Goal: Task Accomplishment & Management: Use online tool/utility

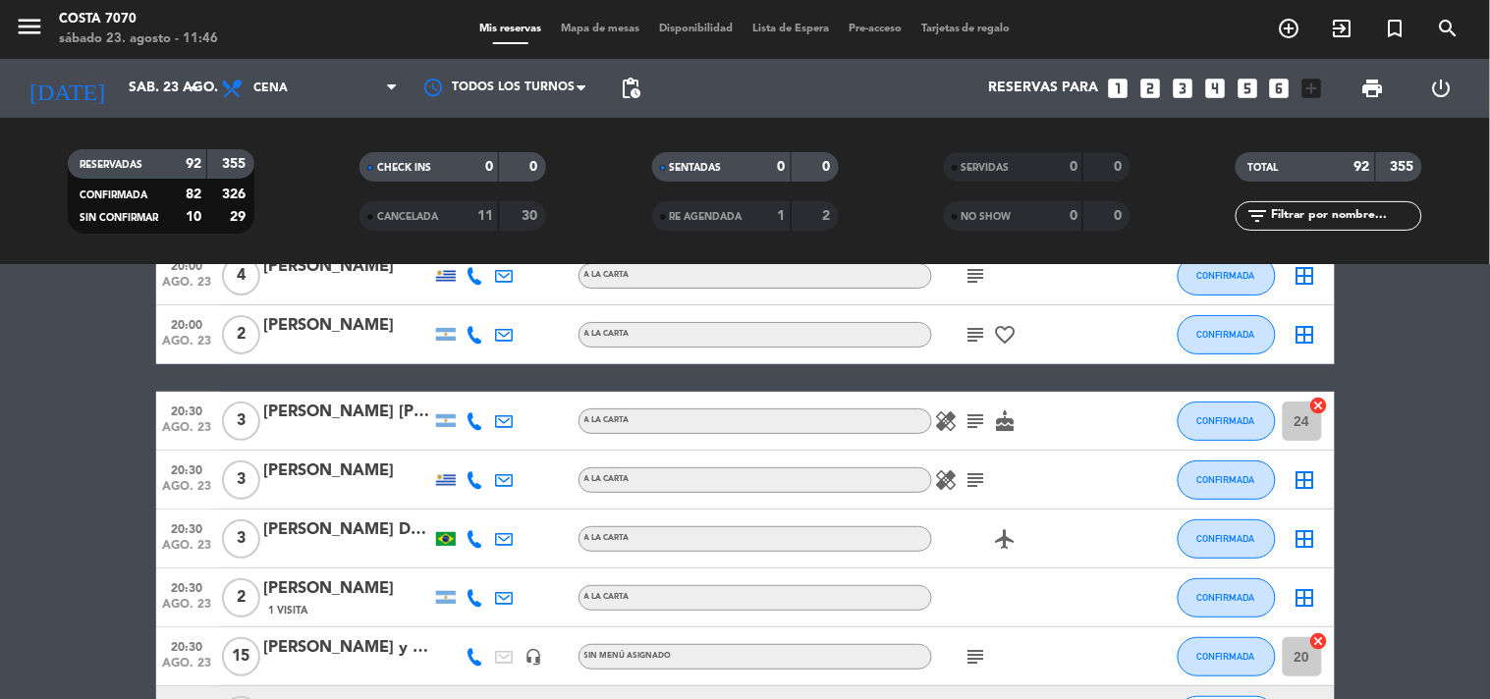
scroll to position [218, 0]
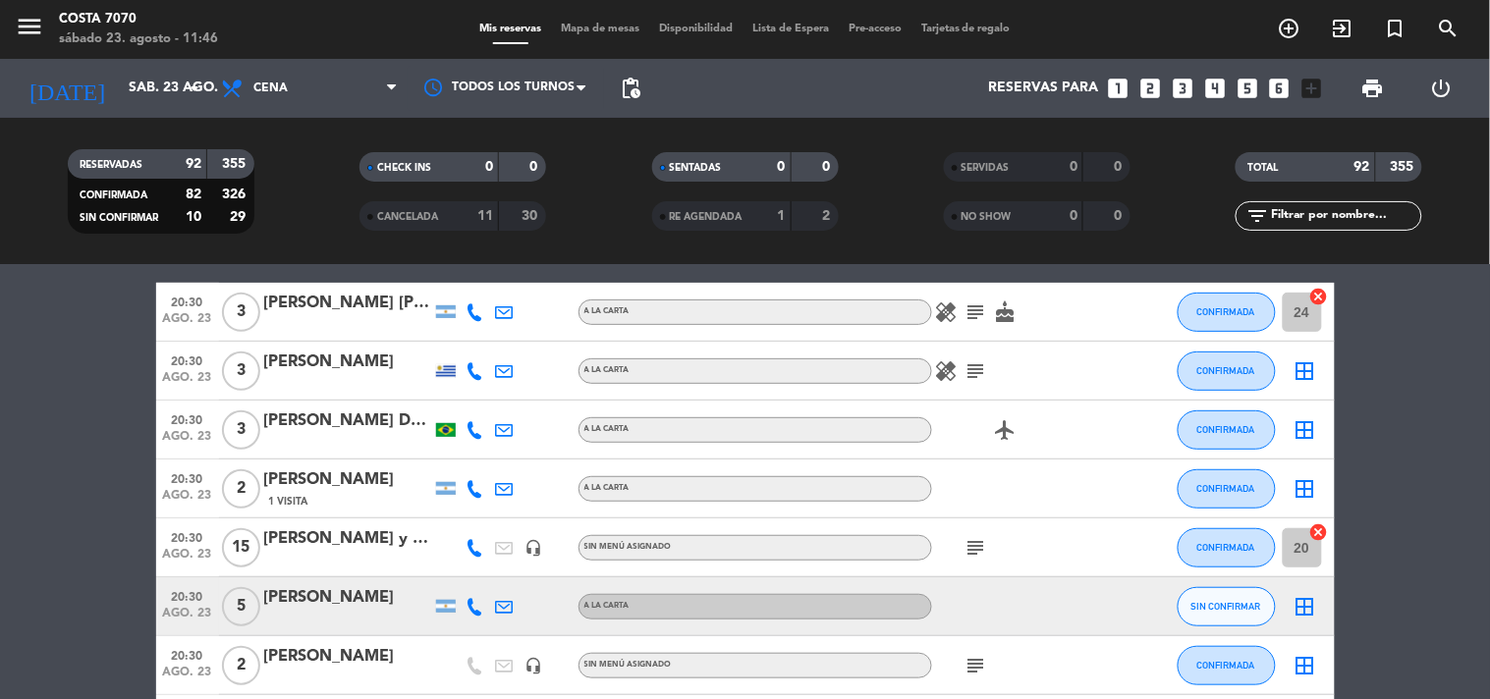
click at [478, 601] on icon at bounding box center [475, 607] width 18 height 18
click at [462, 572] on span "Copiar" at bounding box center [460, 573] width 41 height 21
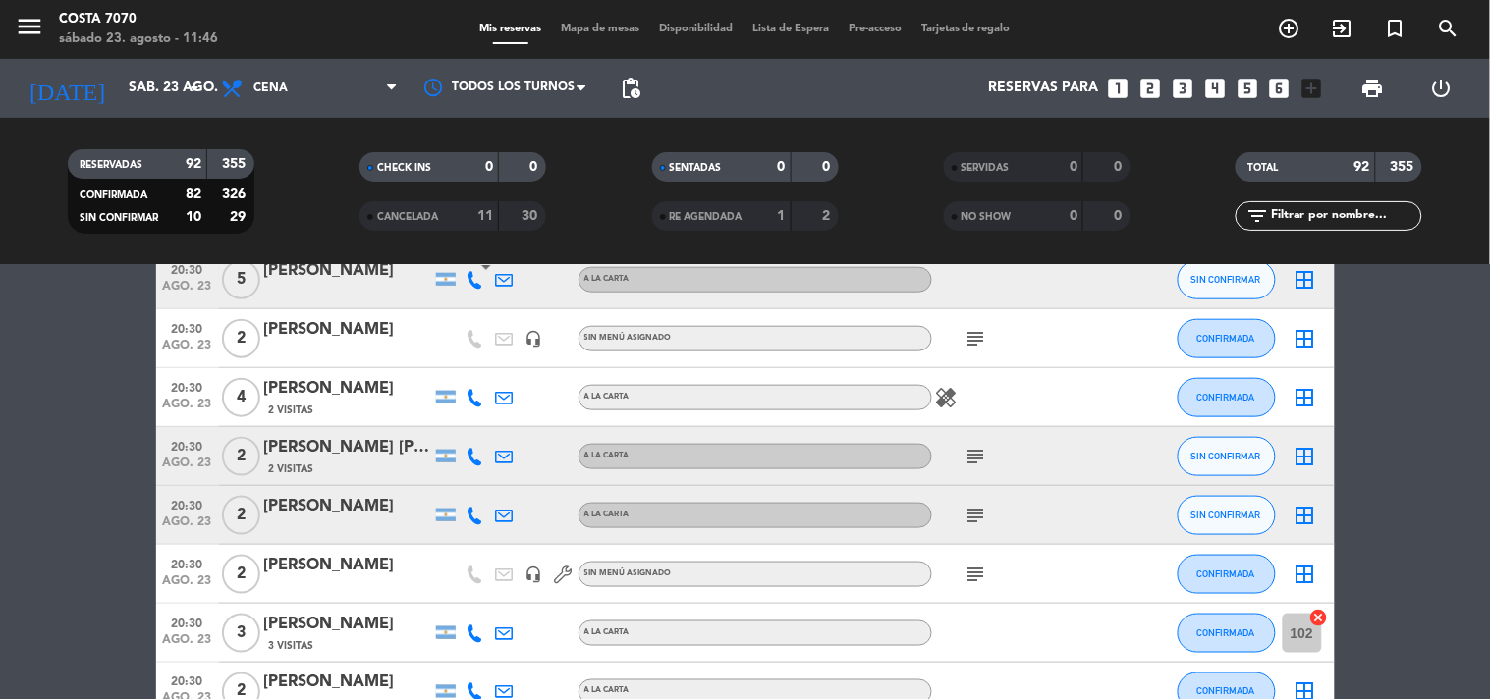
scroll to position [436, 0]
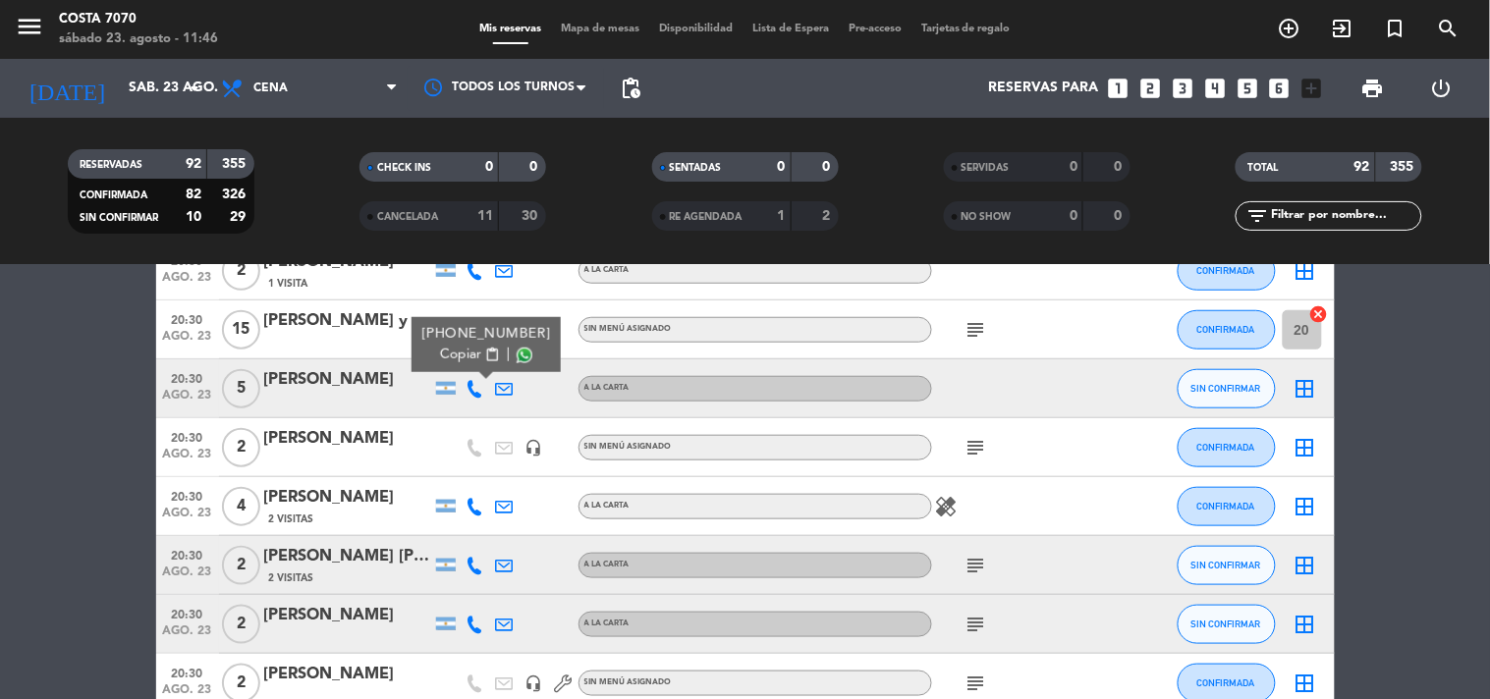
click at [476, 565] on icon at bounding box center [475, 566] width 18 height 18
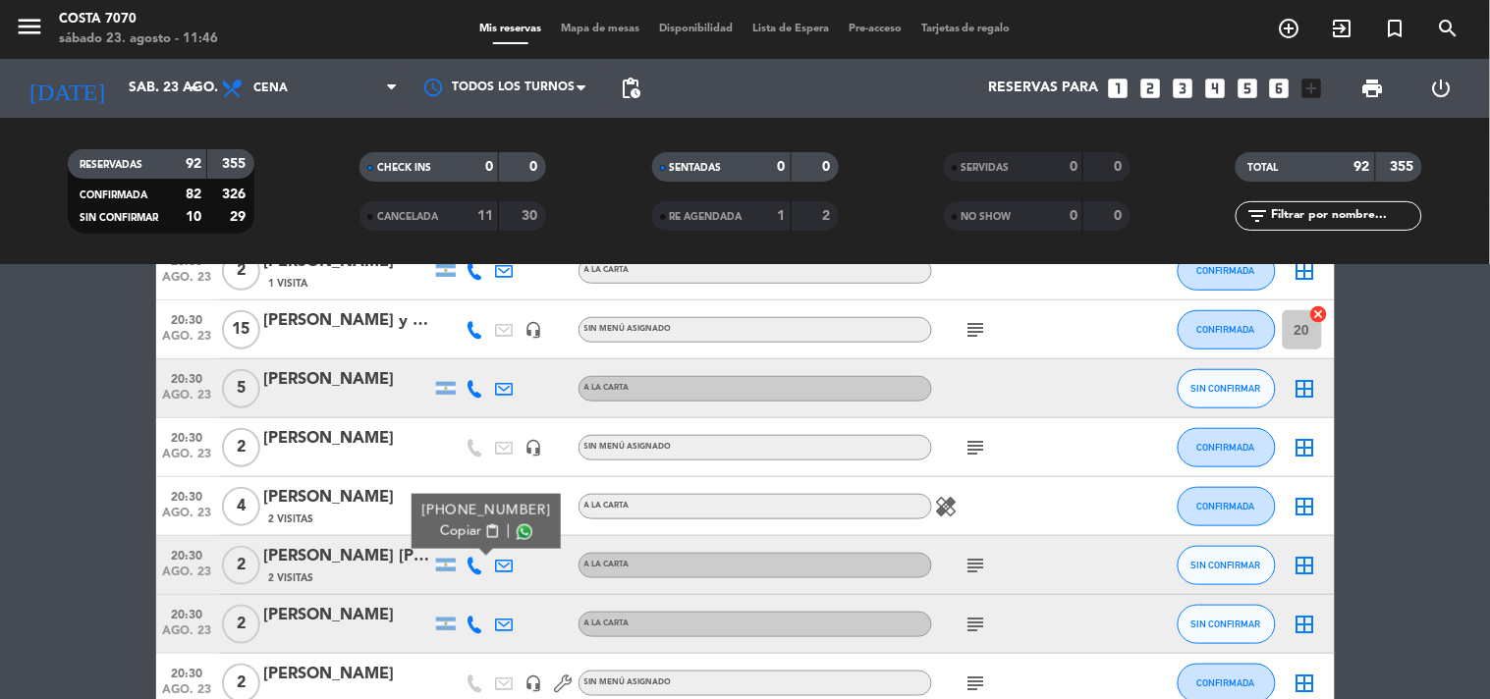
click at [440, 522] on span "Copiar" at bounding box center [460, 531] width 41 height 21
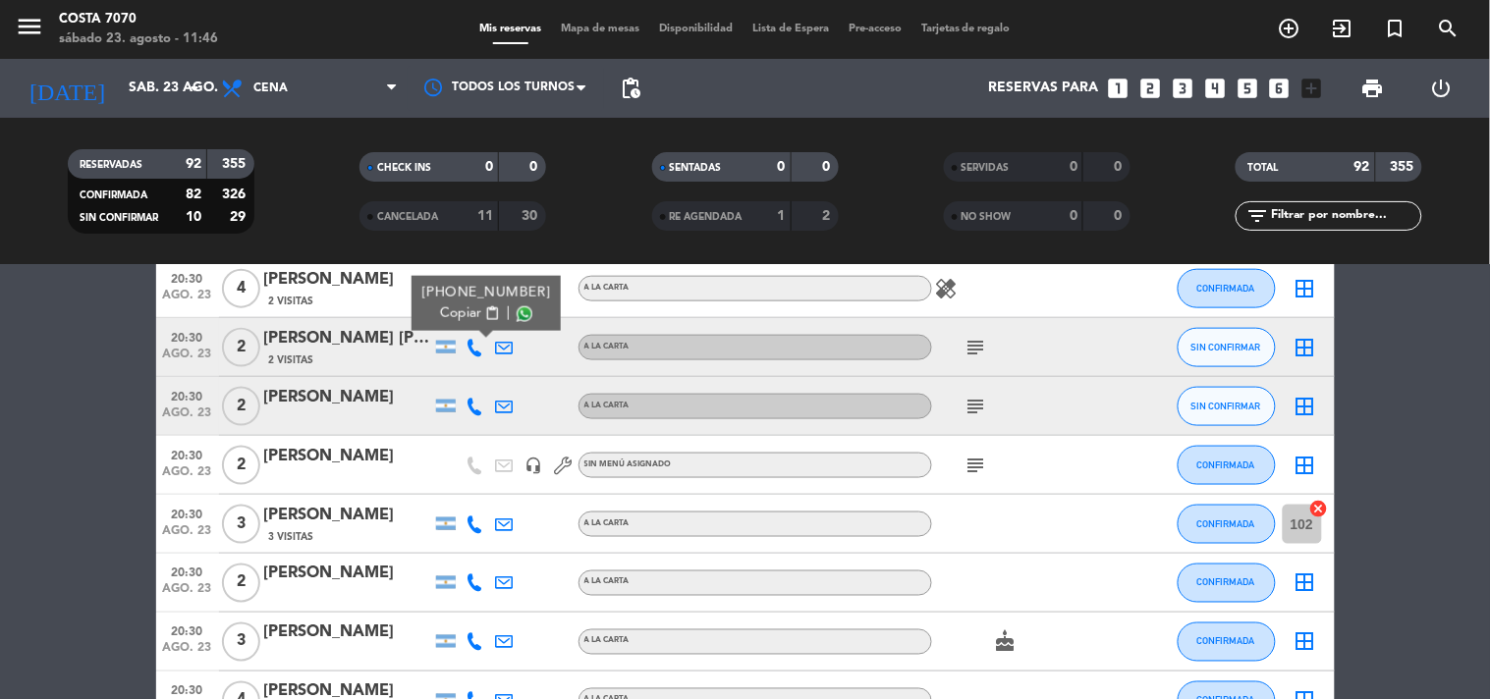
click at [472, 403] on icon at bounding box center [475, 407] width 18 height 18
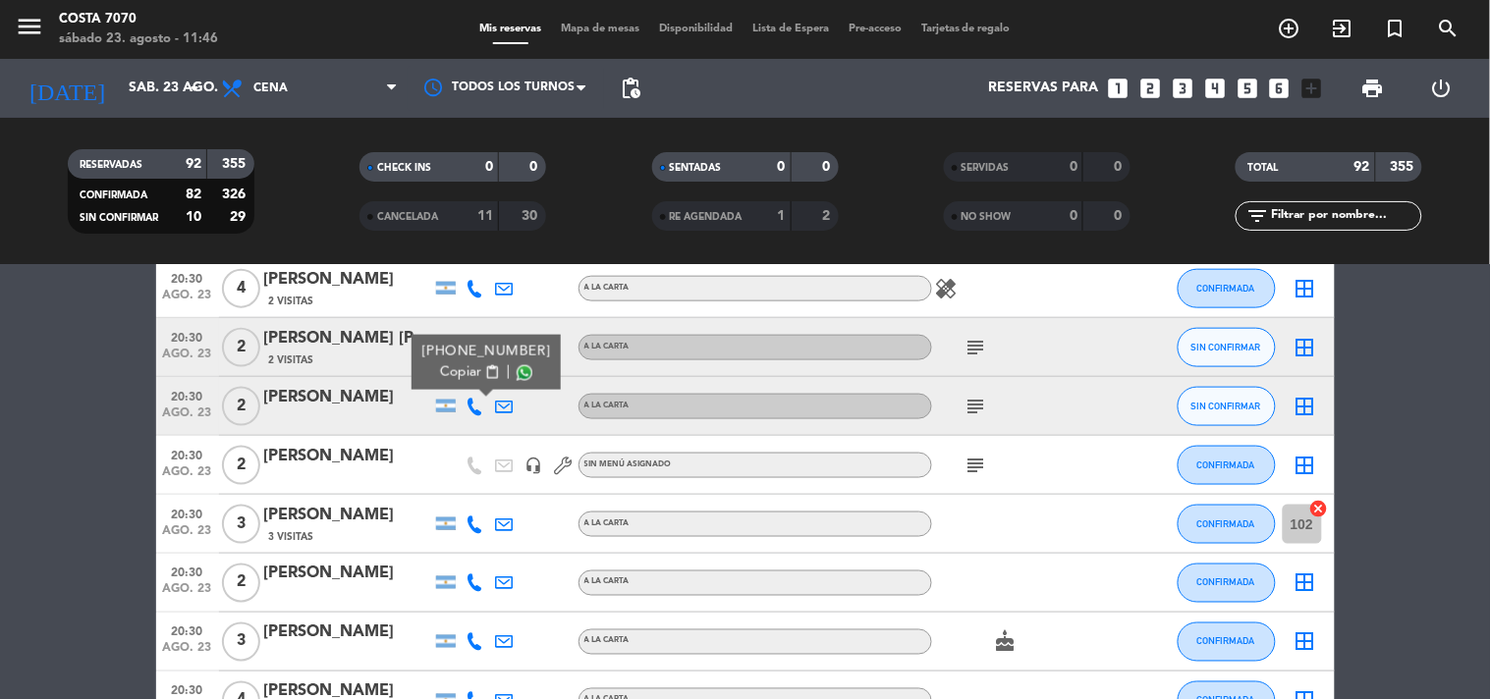
click at [459, 378] on span "Copiar" at bounding box center [460, 372] width 41 height 21
click at [440, 364] on span "Copiar" at bounding box center [460, 372] width 41 height 21
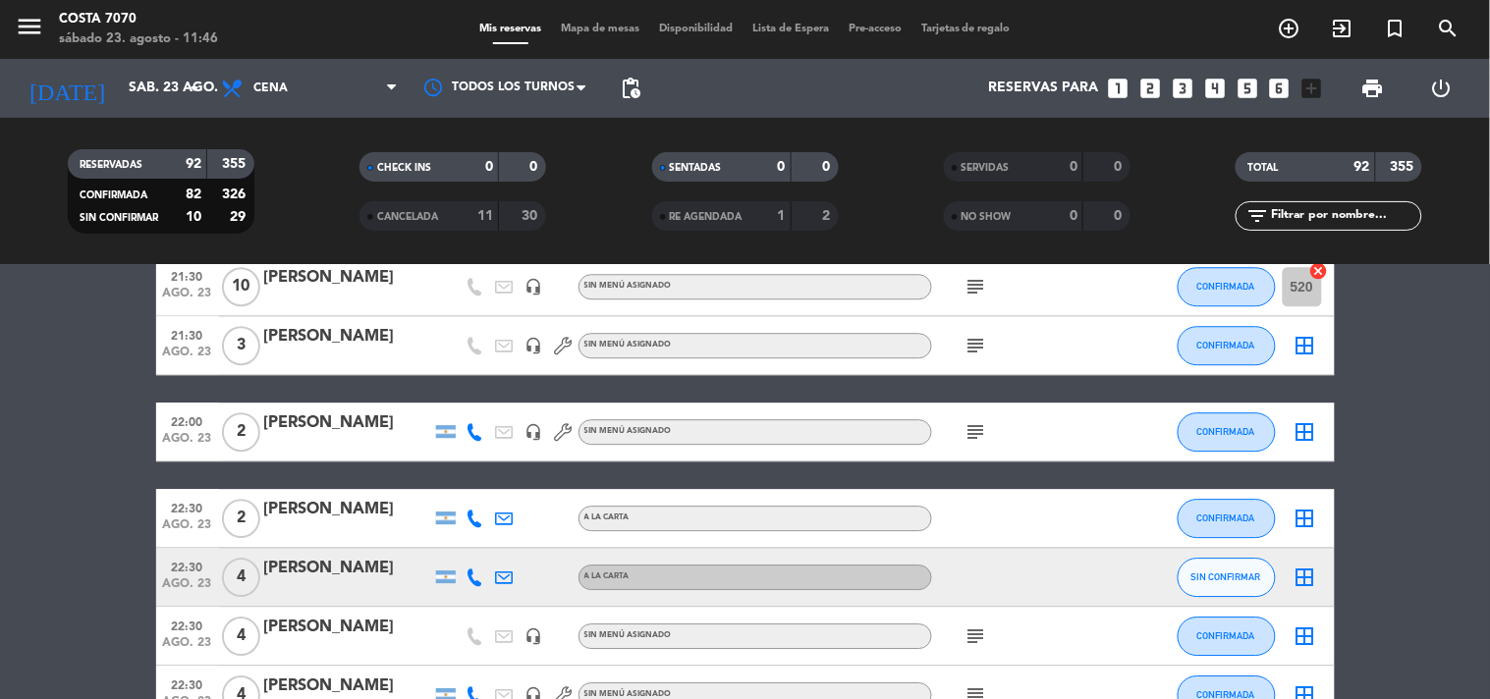
scroll to position [1527, 0]
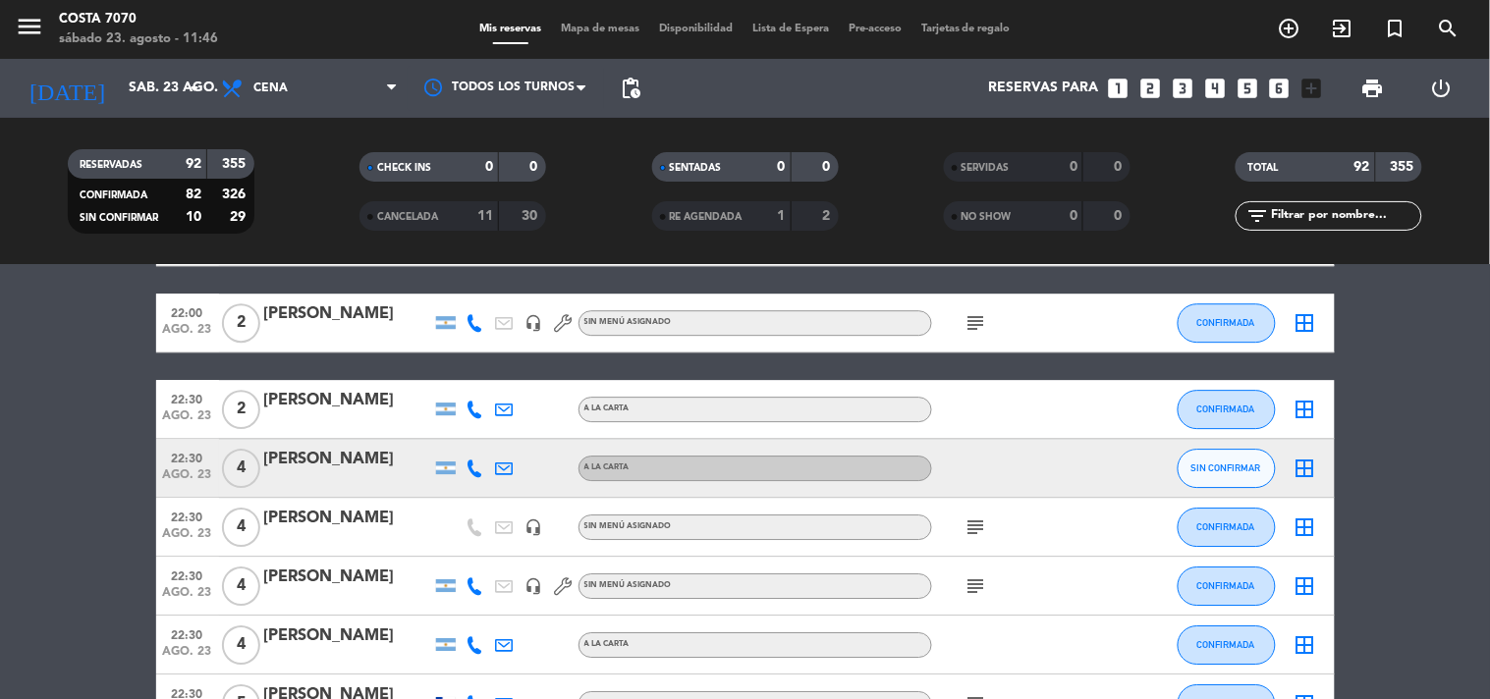
click at [475, 469] on icon at bounding box center [475, 469] width 18 height 18
click at [467, 445] on div "[PHONE_NUMBER] Copiar content_paste |" at bounding box center [485, 424] width 149 height 55
click at [464, 428] on span "Copiar" at bounding box center [460, 434] width 41 height 21
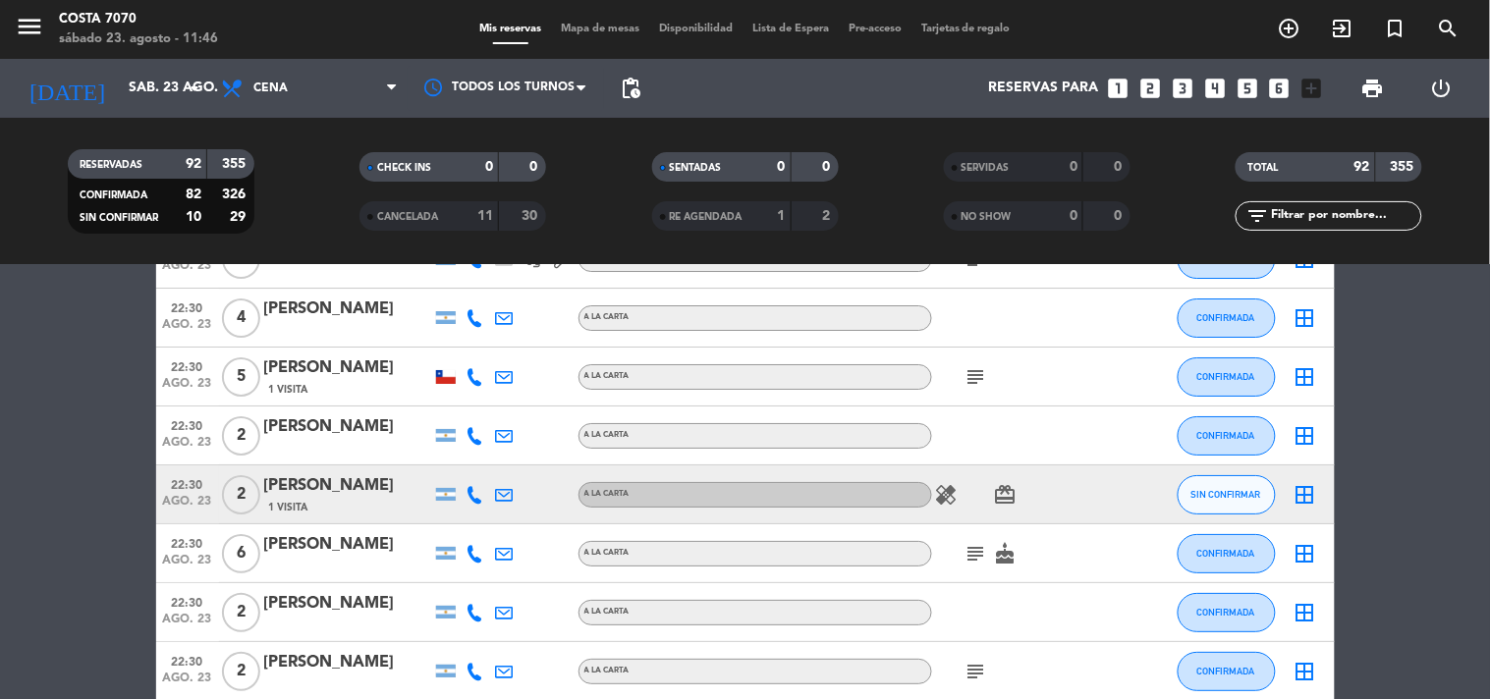
scroll to position [1964, 0]
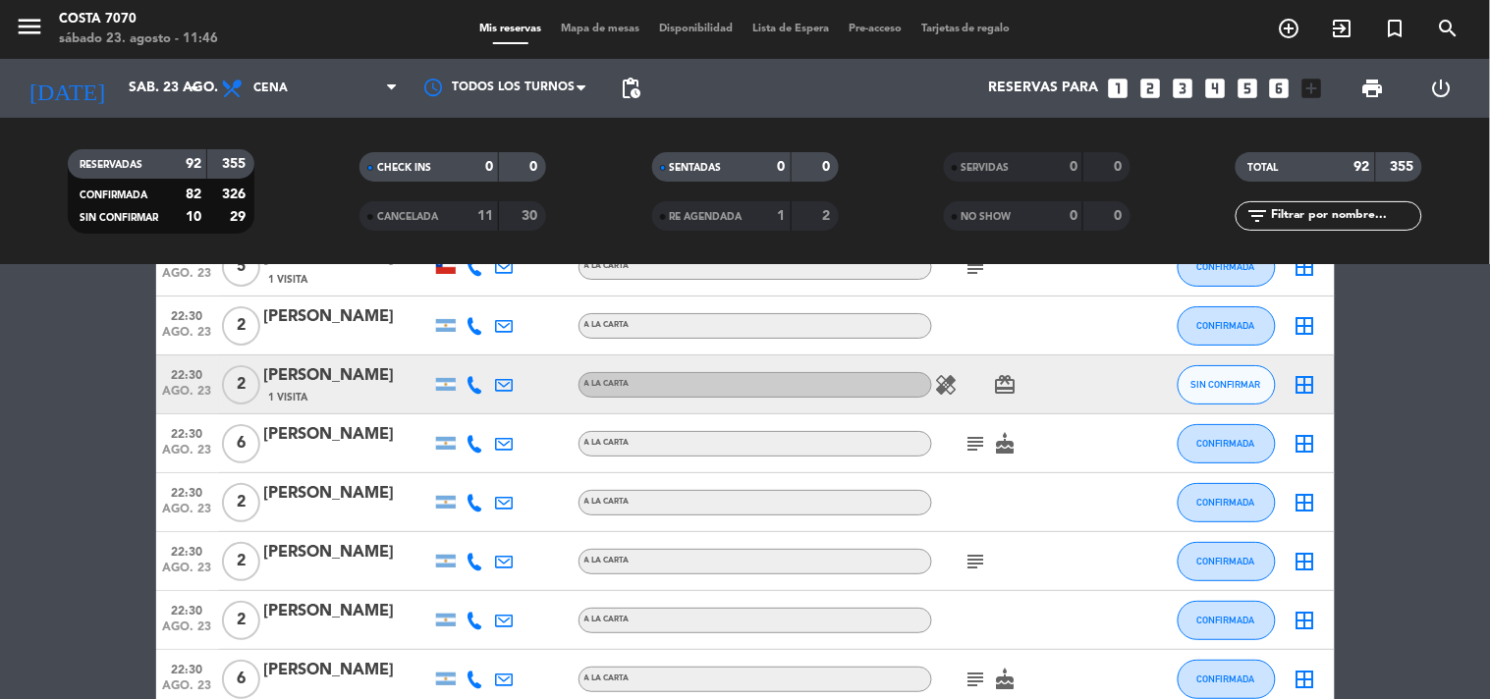
click at [477, 380] on icon at bounding box center [475, 385] width 18 height 18
click at [457, 347] on span "Copiar" at bounding box center [460, 351] width 41 height 21
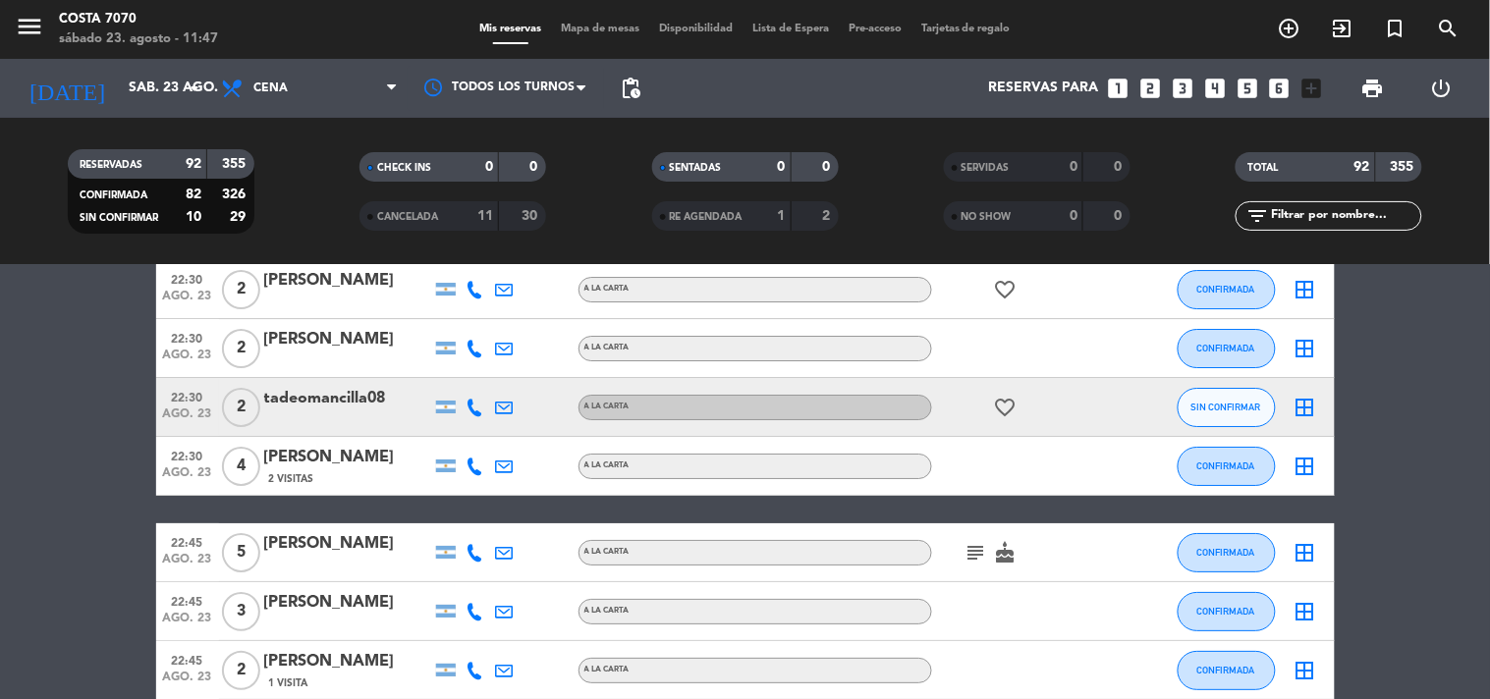
scroll to position [4146, 0]
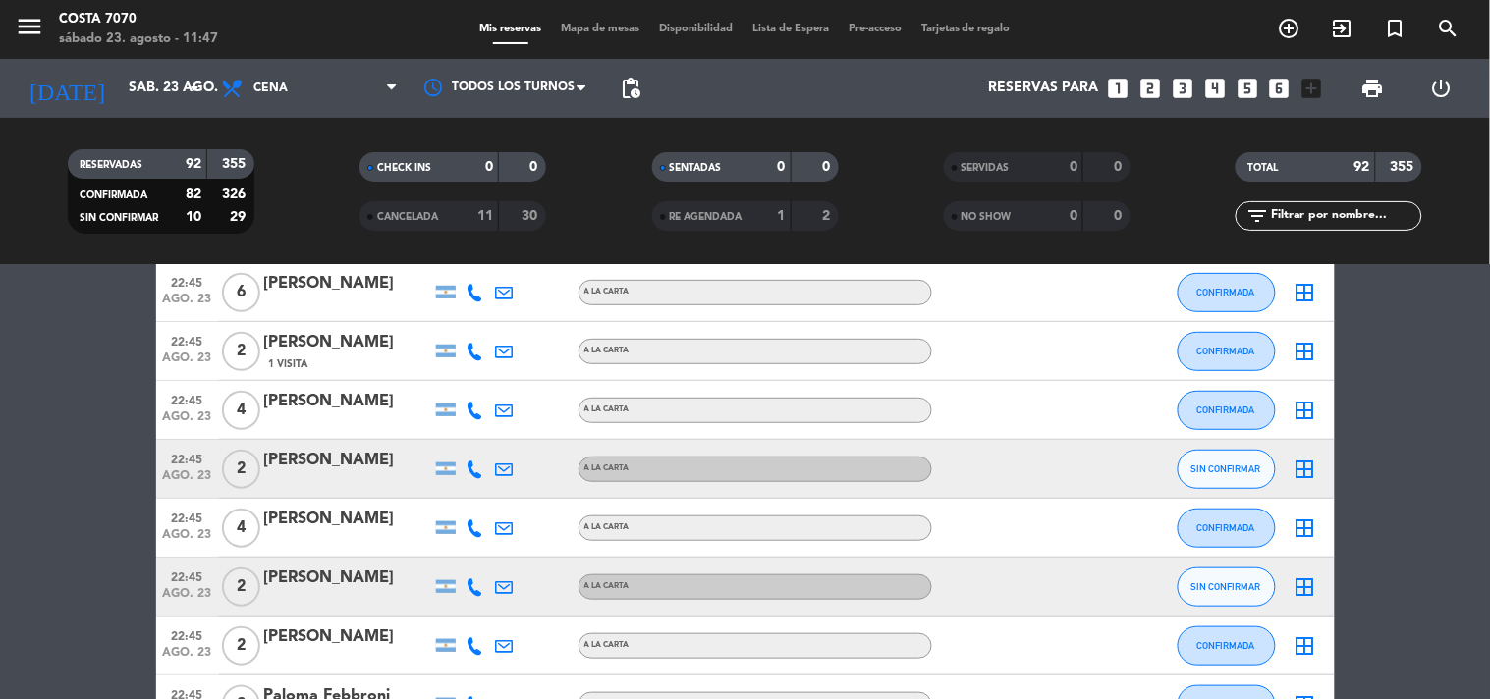
click at [466, 474] on icon at bounding box center [475, 470] width 18 height 18
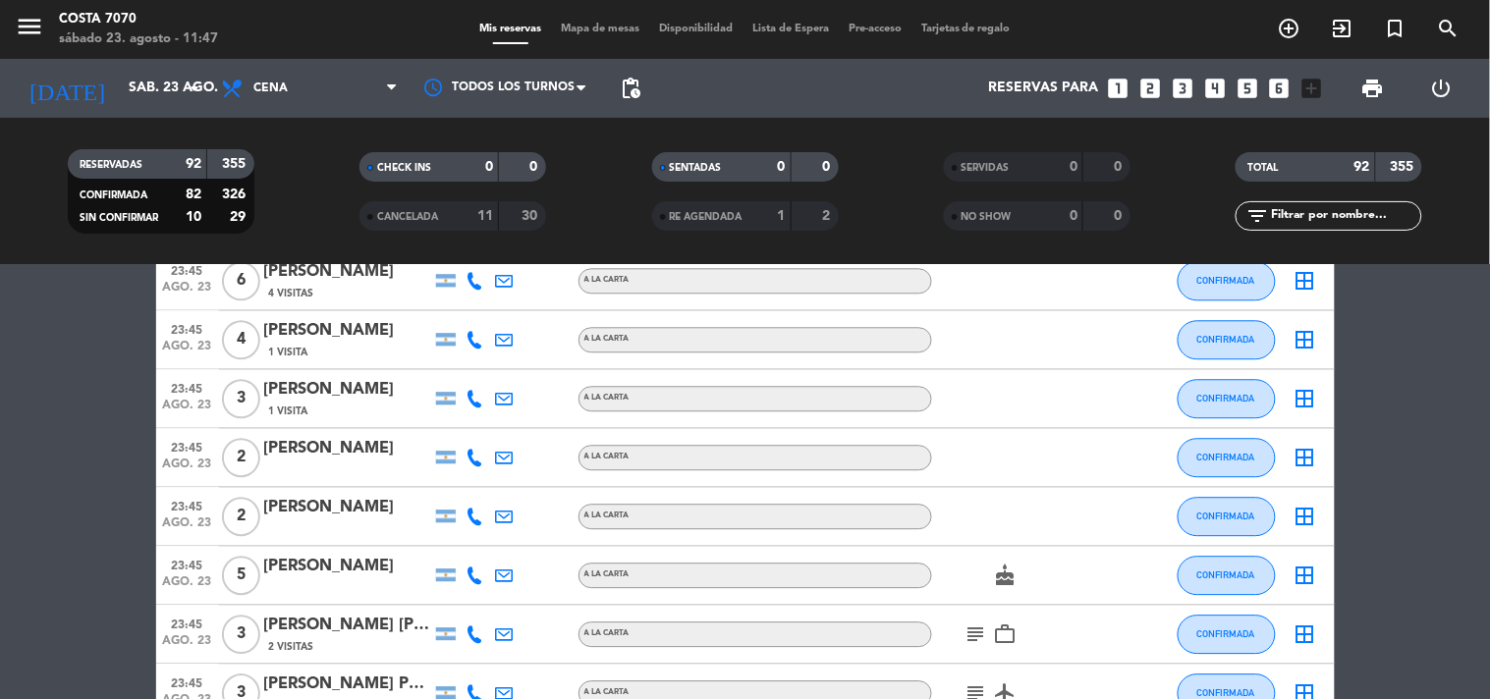
scroll to position [5366, 0]
